Goal: Task Accomplishment & Management: Check status

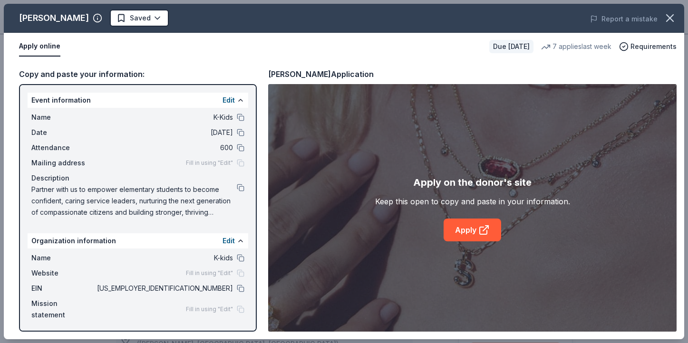
scroll to position [651, 0]
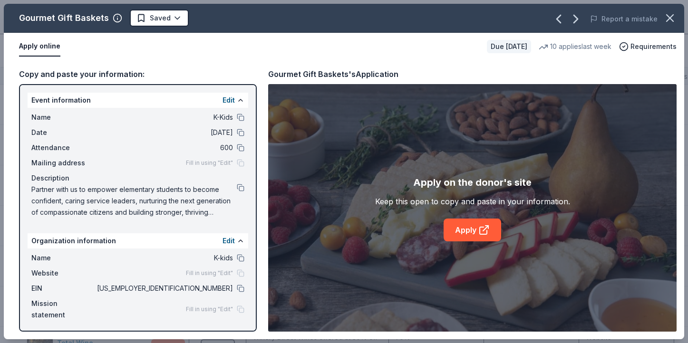
scroll to position [23, 0]
click at [668, 20] on icon "button" at bounding box center [669, 18] width 7 height 7
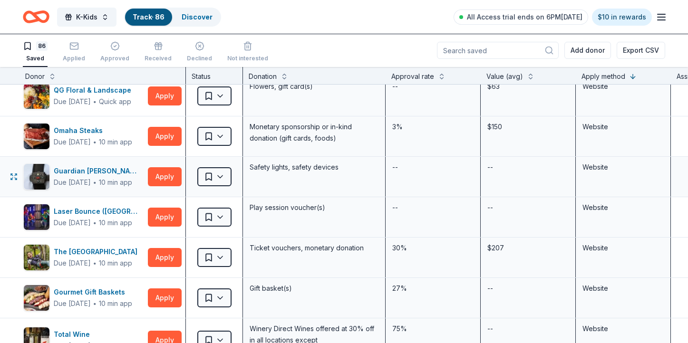
scroll to position [0, 3]
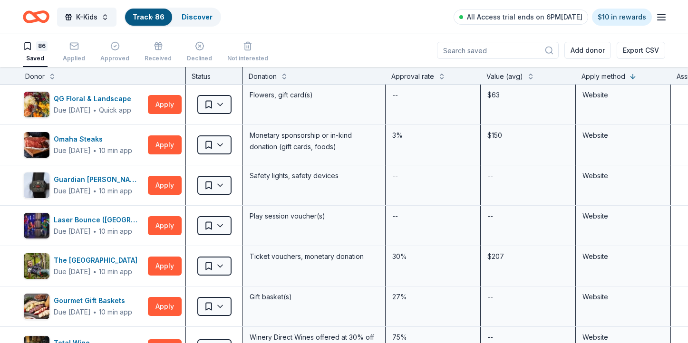
click at [513, 51] on input at bounding box center [498, 50] width 122 height 17
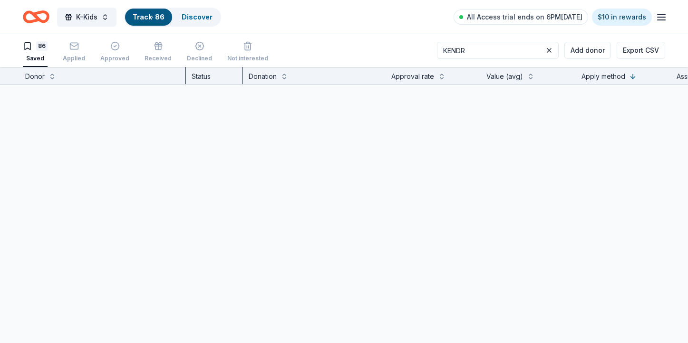
type input "KENDR"
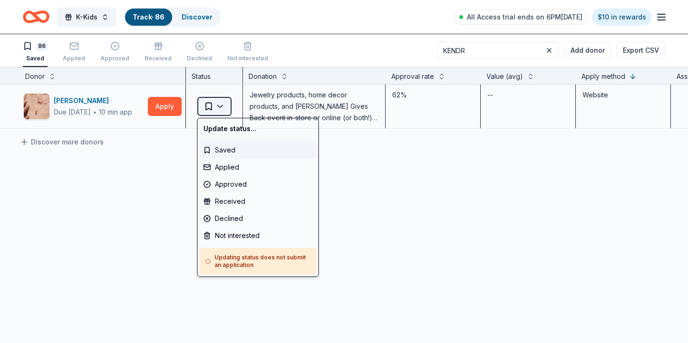
click at [220, 107] on html "K-Kids Track · 86 Discover All Access trial ends on 6PM, 9/21 $10 in rewards 86…" at bounding box center [344, 171] width 688 height 343
click at [228, 168] on div "Applied" at bounding box center [258, 167] width 117 height 17
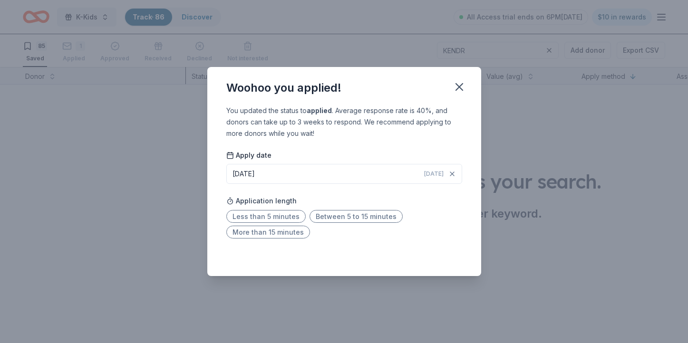
click at [496, 267] on div "Woohoo you applied! You updated the status to applied . Average response rate i…" at bounding box center [344, 171] width 688 height 343
click at [461, 90] on icon "button" at bounding box center [458, 86] width 13 height 13
